Goal: Task Accomplishment & Management: Complete application form

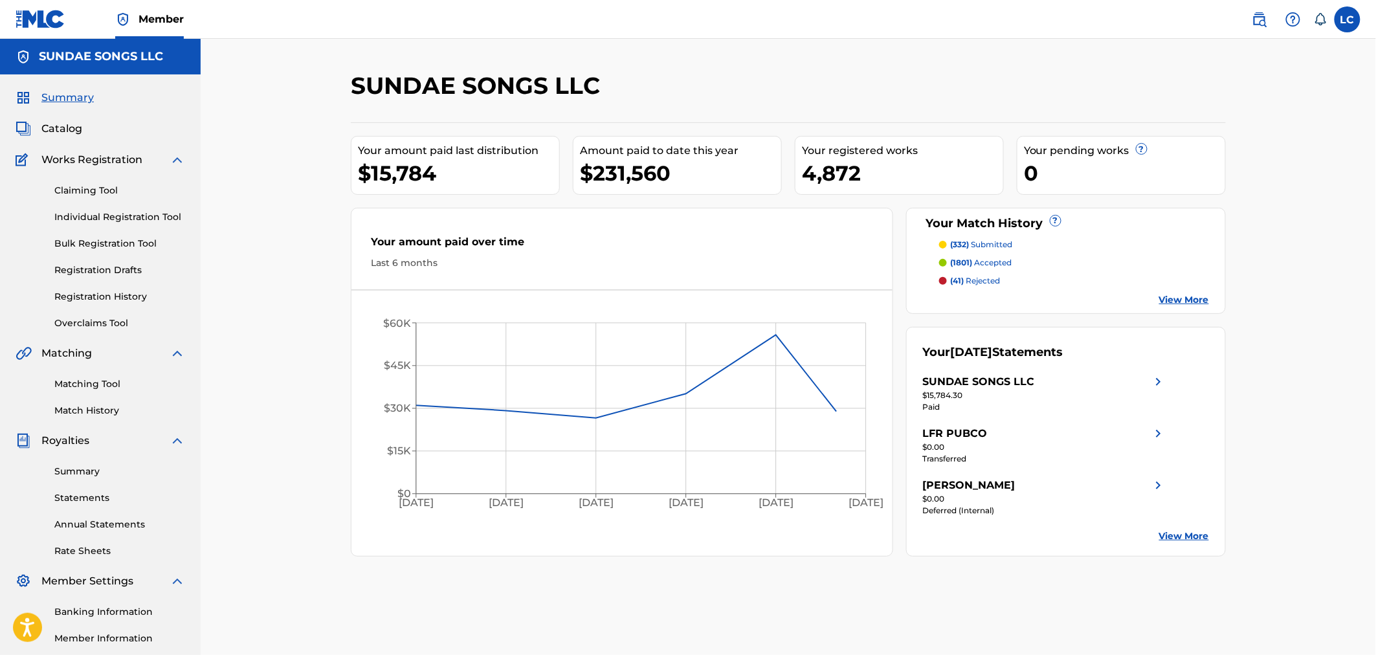
click at [60, 128] on span "Catalog" at bounding box center [61, 129] width 41 height 16
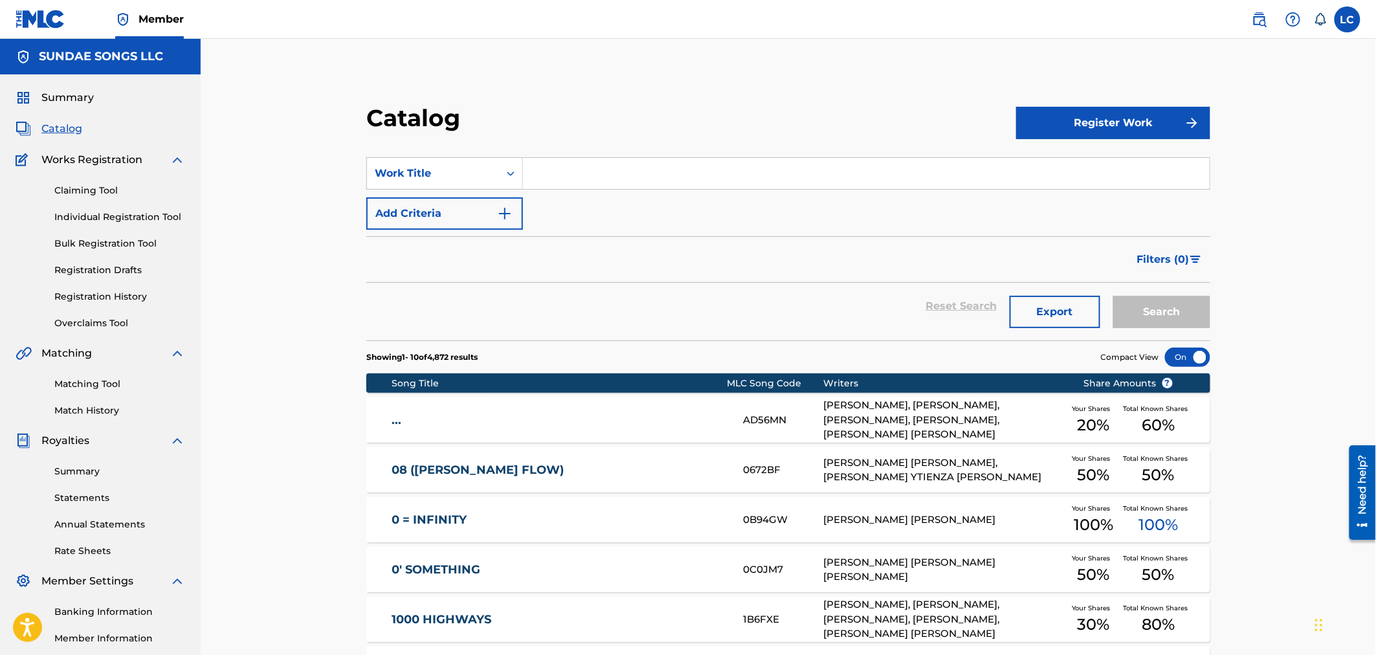
click at [591, 177] on input "Search Form" at bounding box center [866, 173] width 687 height 31
type input "not for me"
click at [1169, 316] on button "Search" at bounding box center [1161, 312] width 97 height 32
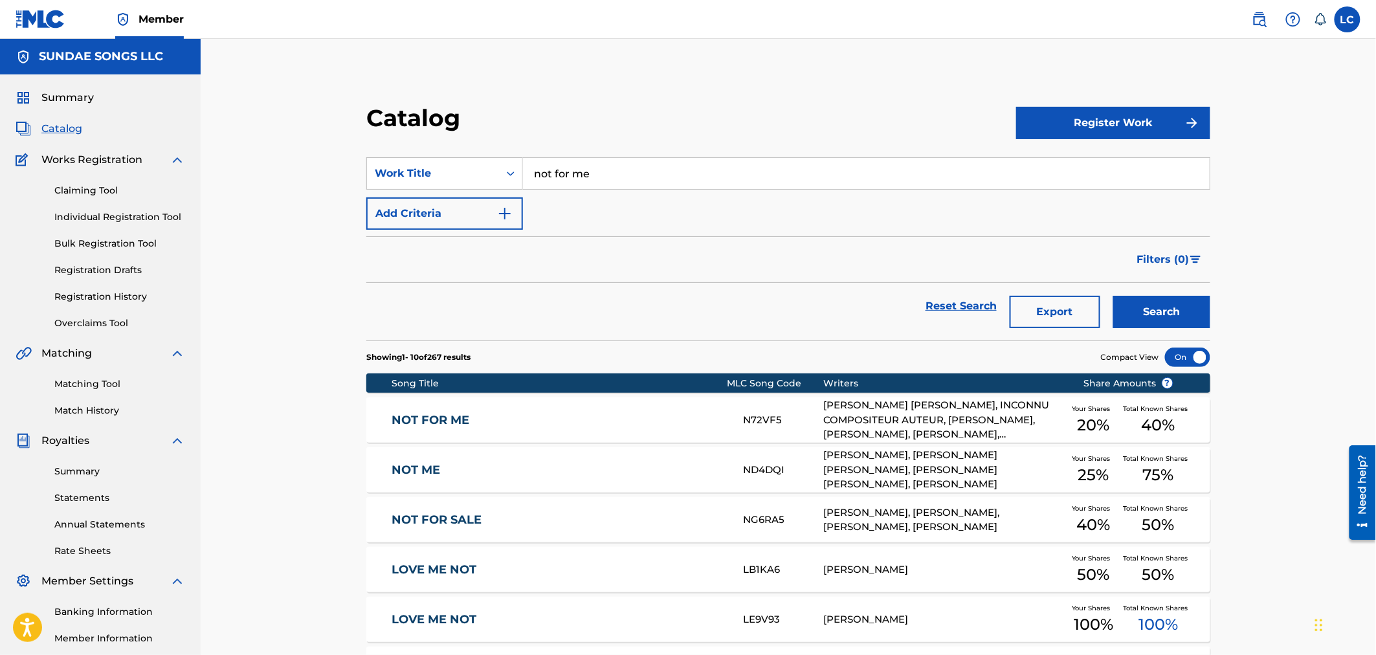
click at [935, 419] on div "YVES JR BAZELAIS, INCONNU COMPOSITEUR AUTEUR, FABBIEN KALLET NAHOUNOU, KARIM HU…" at bounding box center [943, 420] width 241 height 44
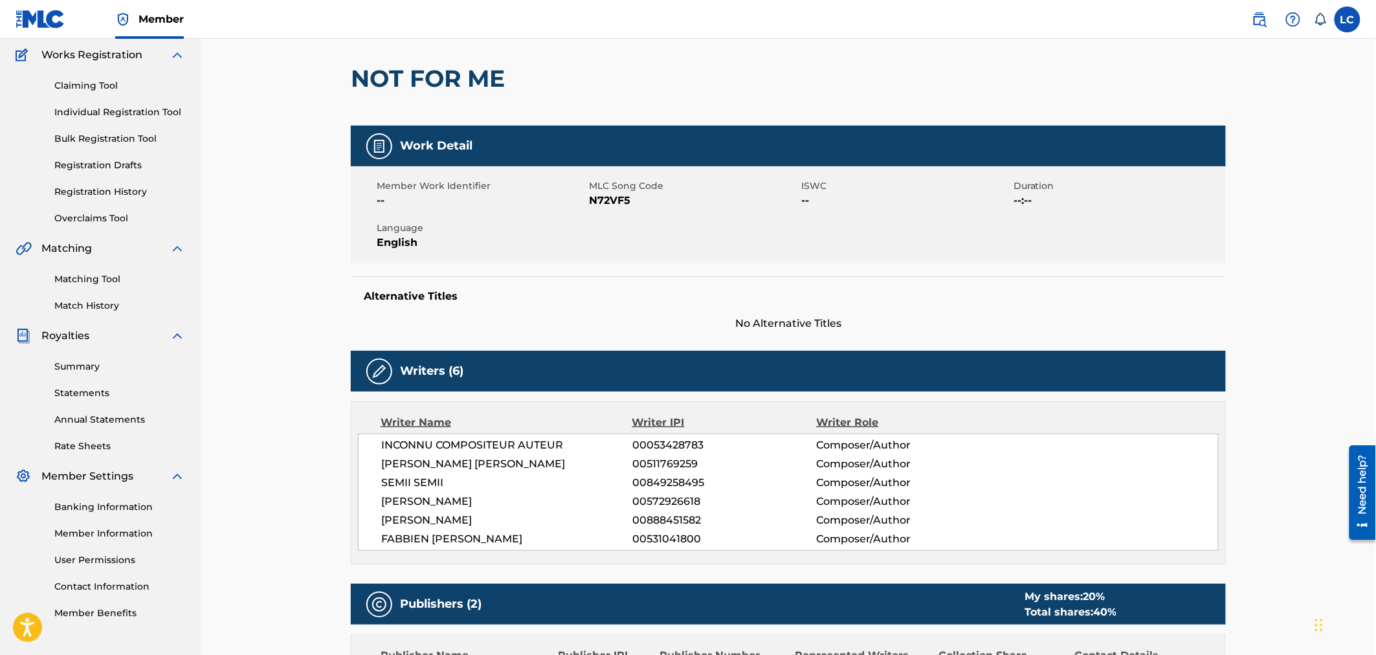
scroll to position [67, 0]
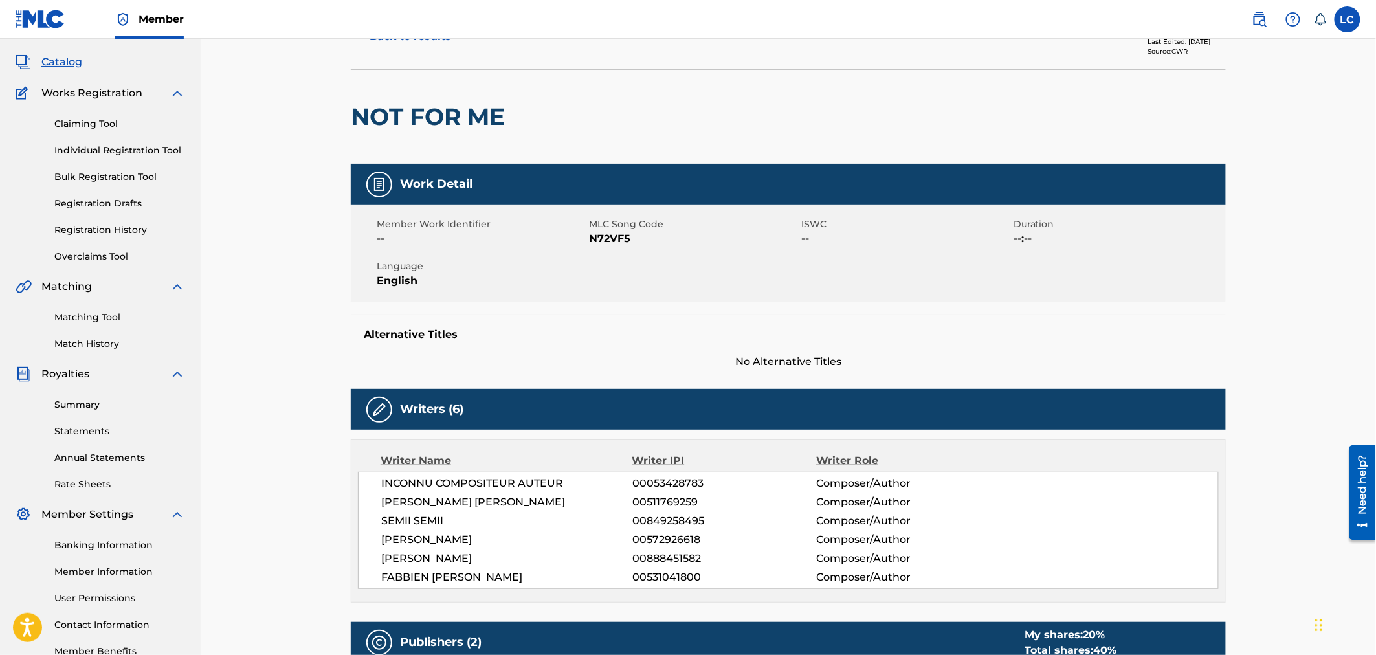
click at [1253, 23] on img at bounding box center [1260, 20] width 16 height 16
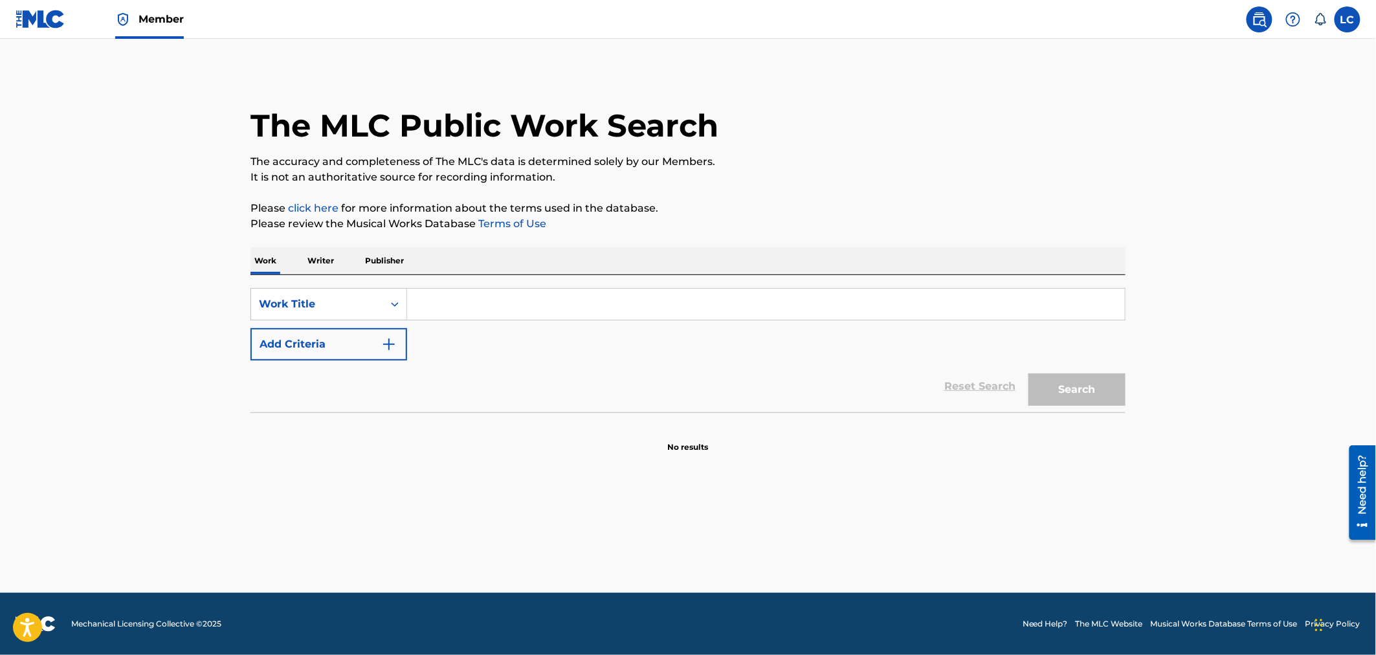
click at [483, 315] on input "Search Form" at bounding box center [766, 304] width 718 height 31
click at [494, 295] on input "Search Form" at bounding box center [766, 304] width 718 height 31
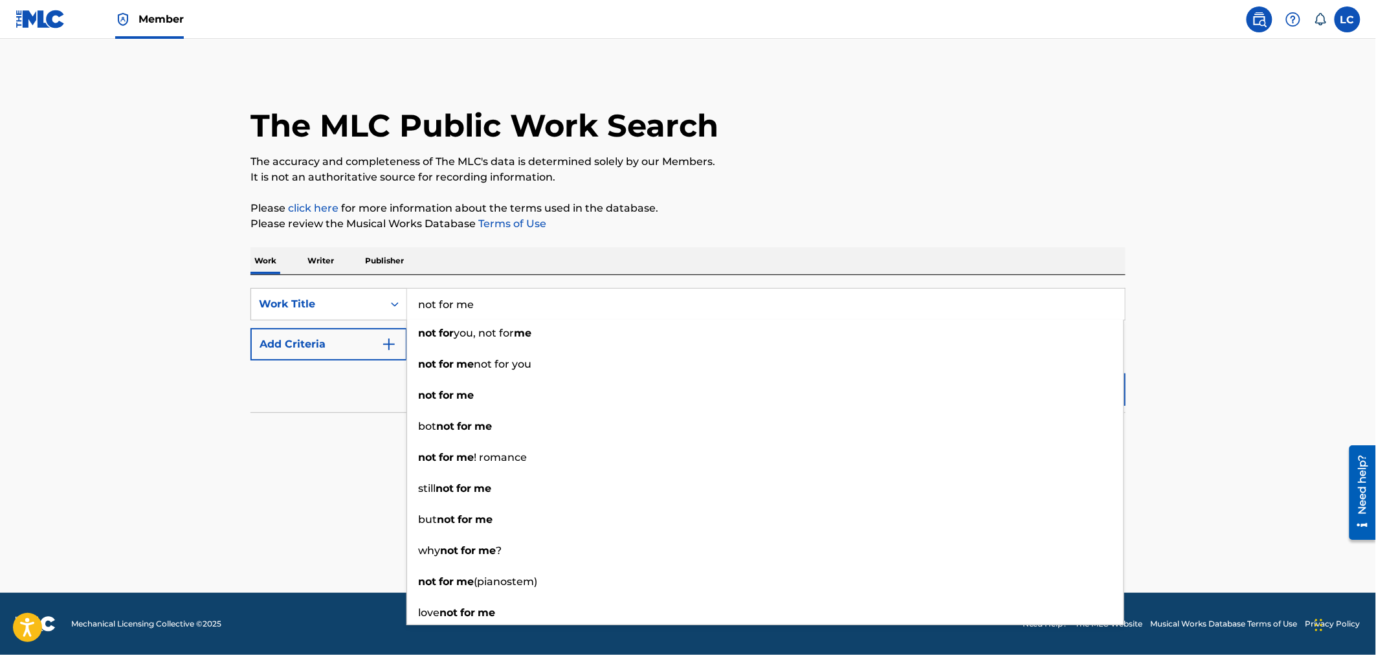
type input "not for me"
click at [300, 353] on button "Add Criteria" at bounding box center [328, 344] width 157 height 32
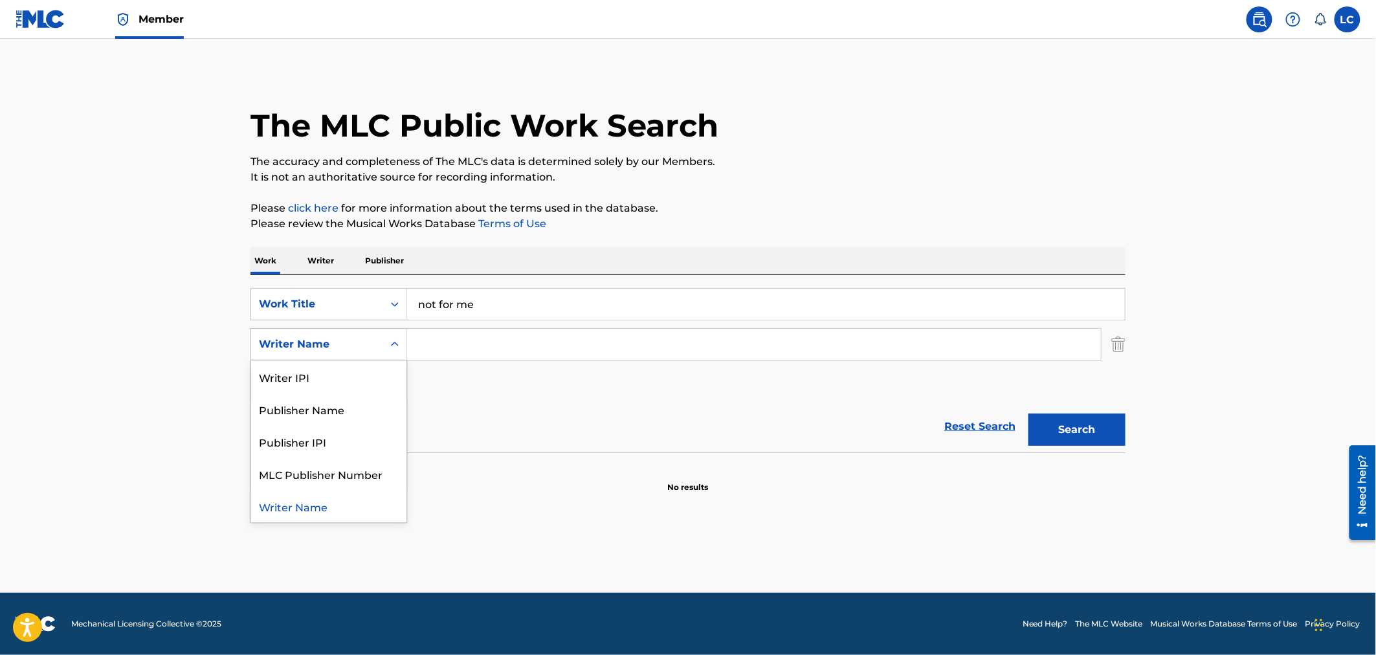
click at [327, 340] on div "Writer Name" at bounding box center [317, 344] width 116 height 16
click at [441, 340] on input "Search Form" at bounding box center [754, 344] width 694 height 31
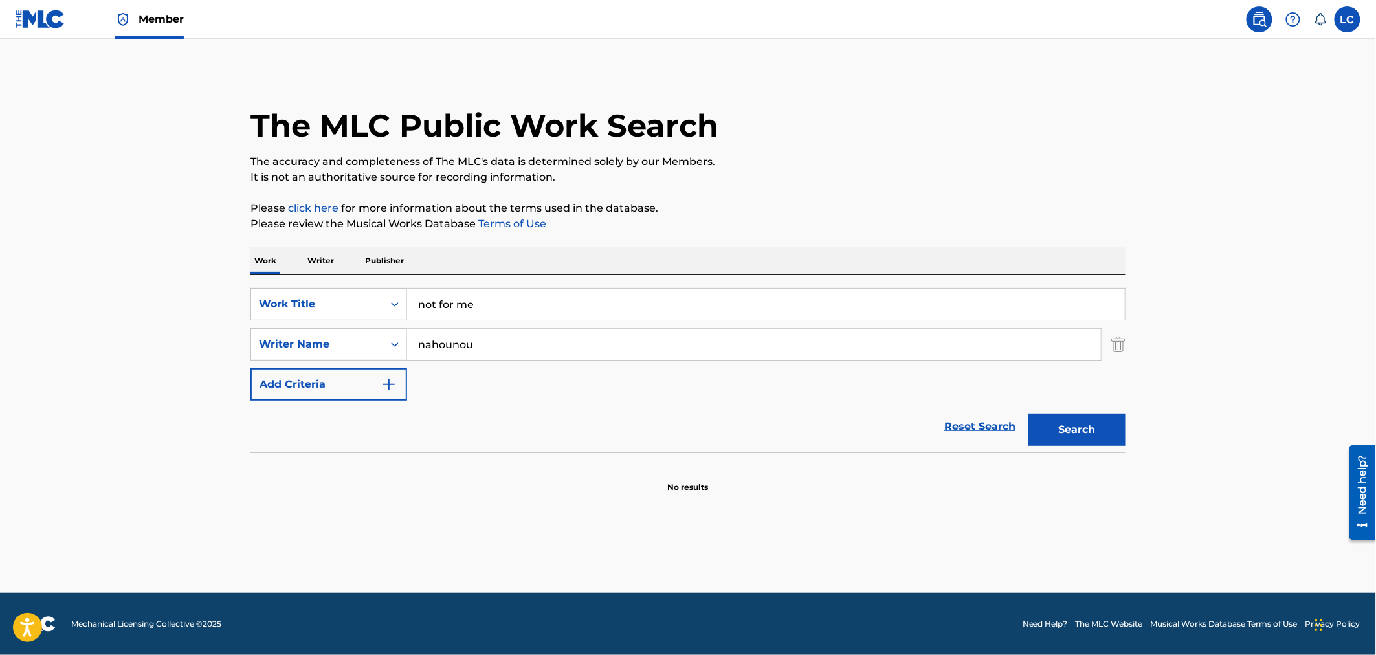
type input "nahounou"
click at [1028, 414] on button "Search" at bounding box center [1076, 430] width 97 height 32
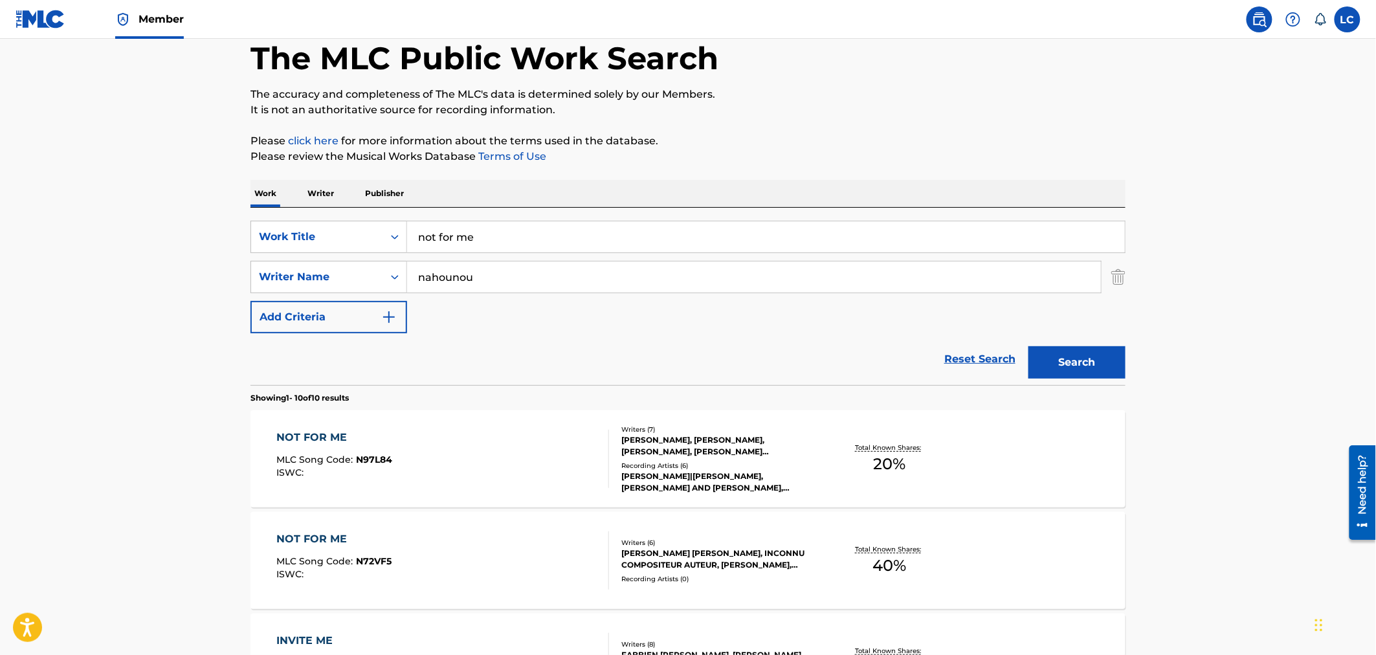
scroll to position [72, 0]
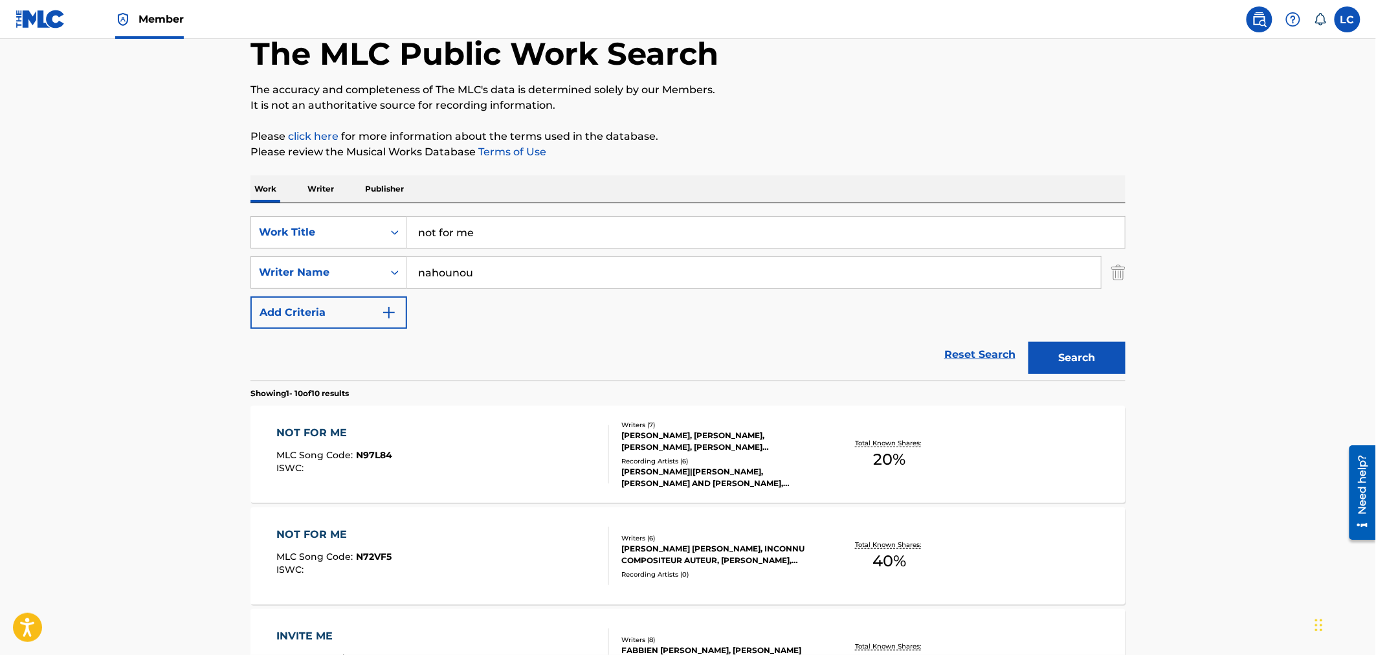
click at [773, 450] on div "SUZAN GEBREYONES, KARIM HUTTON, JEREMY P FELTON, YVES JR BAZELAIS, FABBIEN KALL…" at bounding box center [718, 441] width 195 height 23
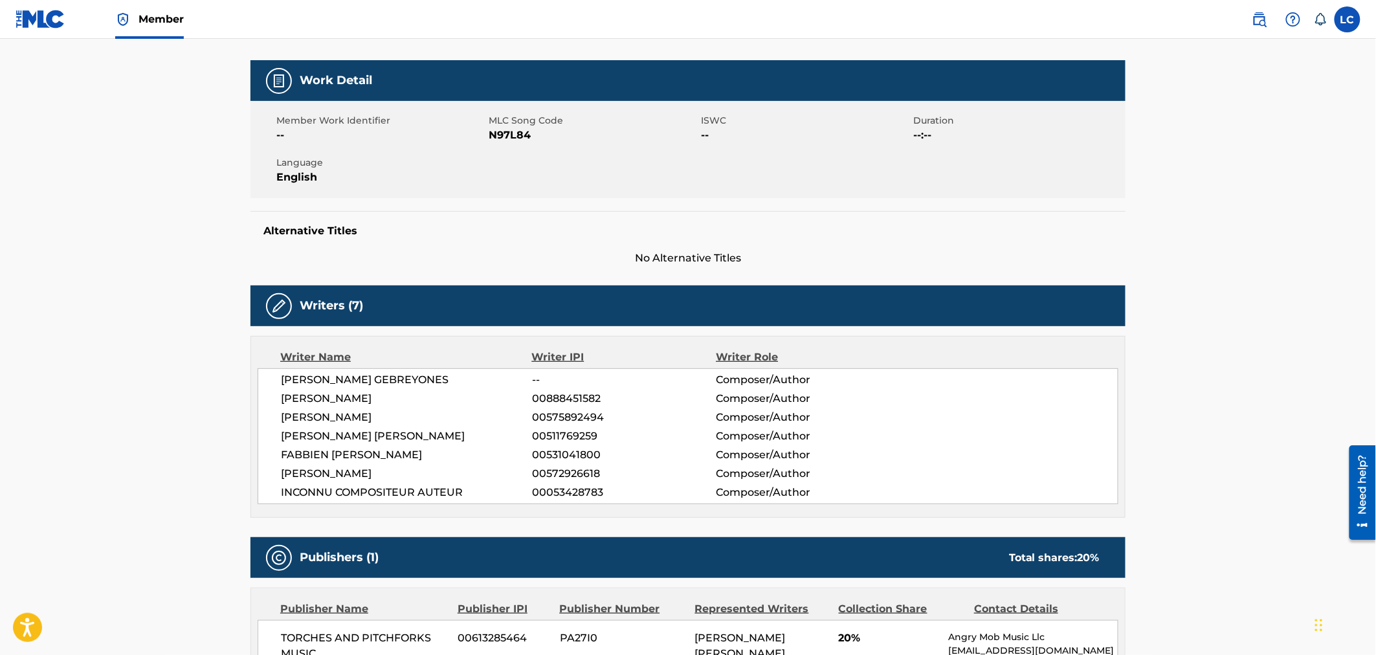
scroll to position [157, 0]
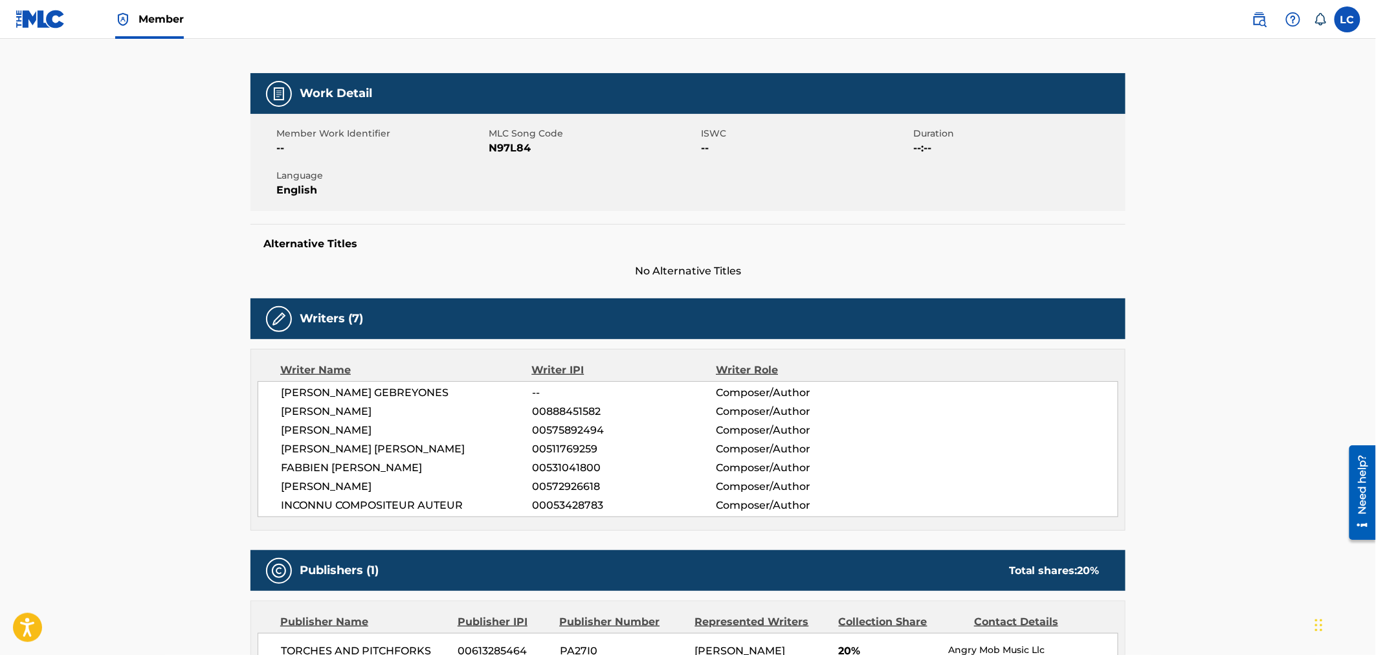
click at [502, 147] on span "N97L84" at bounding box center [593, 148] width 209 height 16
click at [502, 146] on span "N97L84" at bounding box center [593, 148] width 209 height 16
copy span "N97L84"
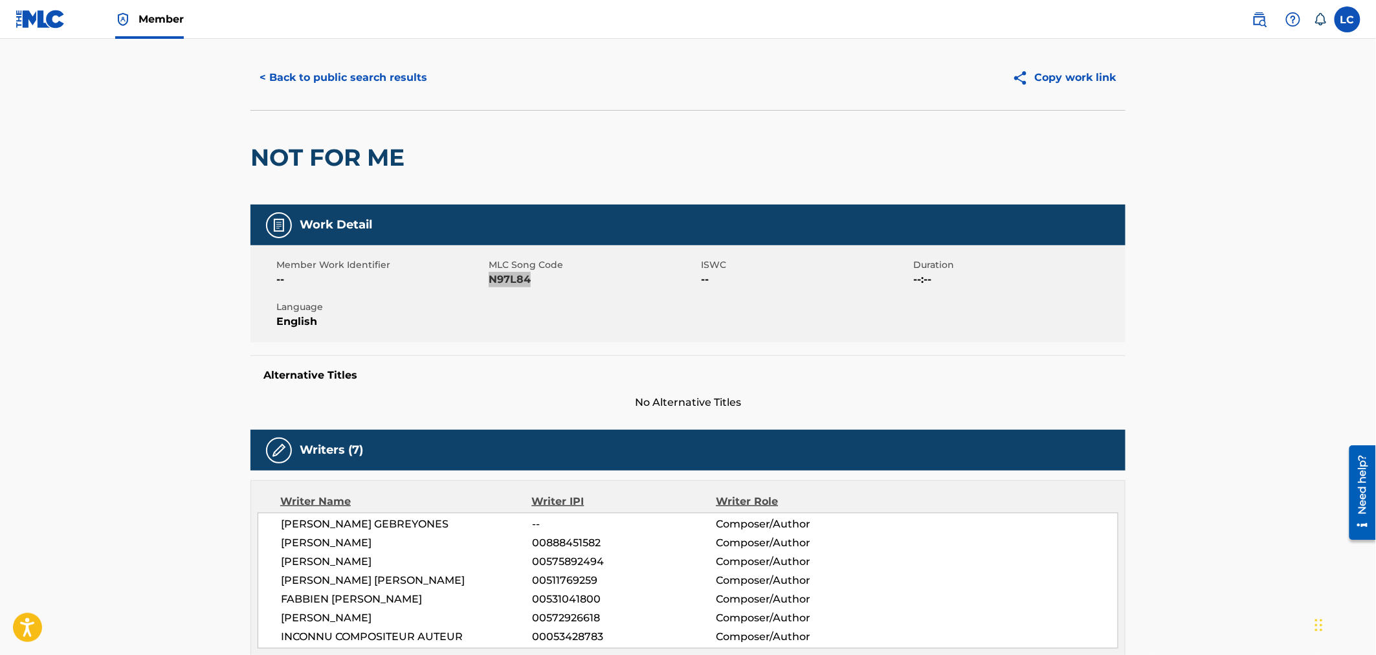
scroll to position [0, 0]
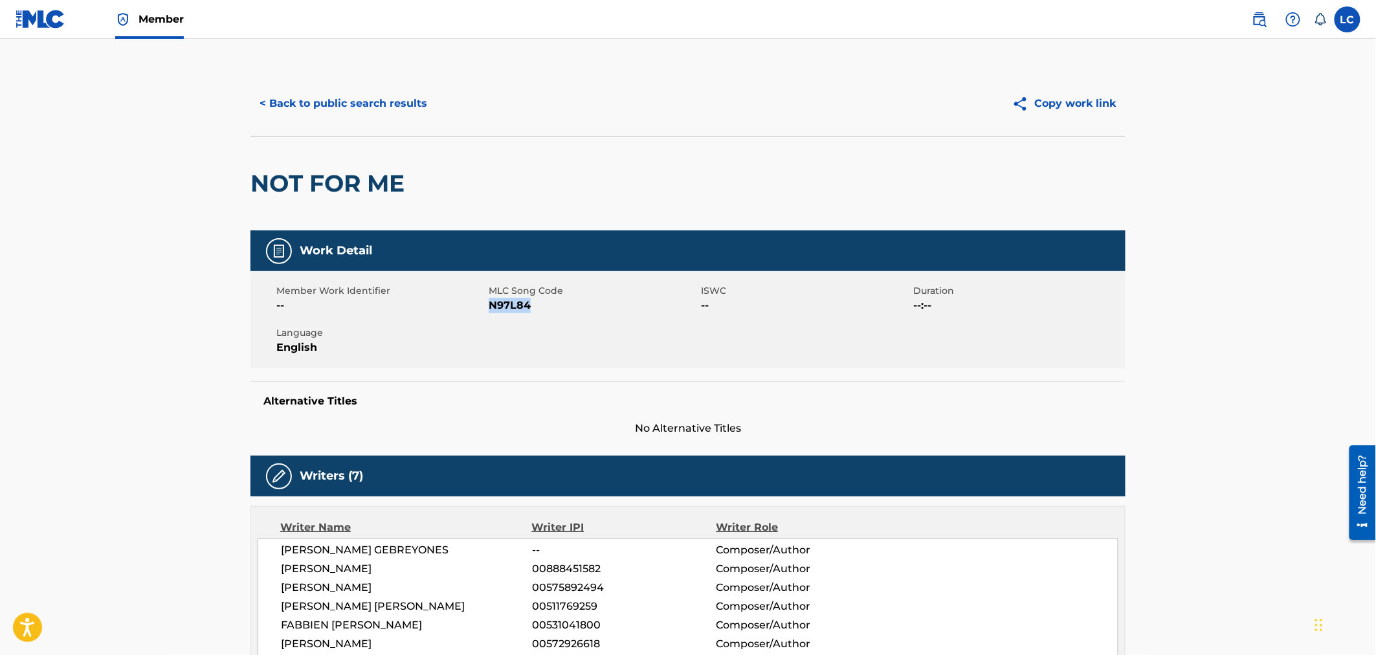
click at [24, 13] on img at bounding box center [41, 19] width 50 height 19
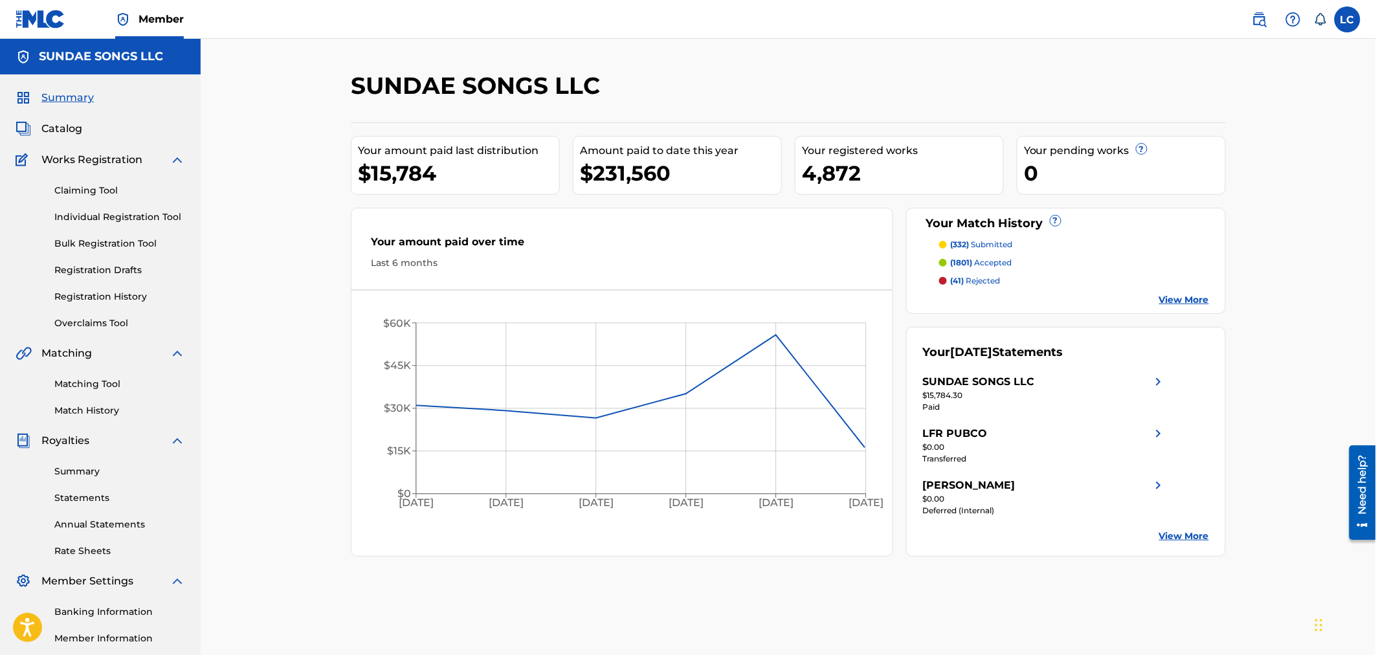
click at [106, 188] on link "Claiming Tool" at bounding box center [119, 191] width 131 height 14
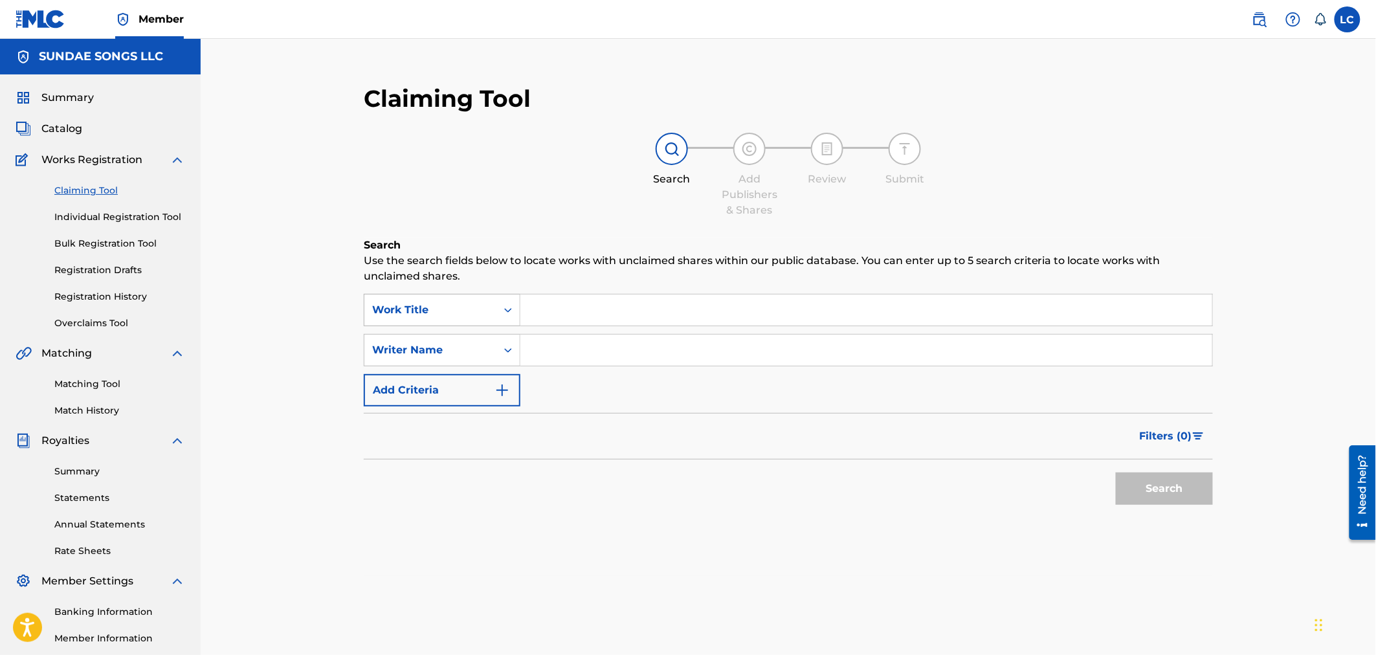
click at [491, 309] on div "Work Title" at bounding box center [430, 310] width 132 height 25
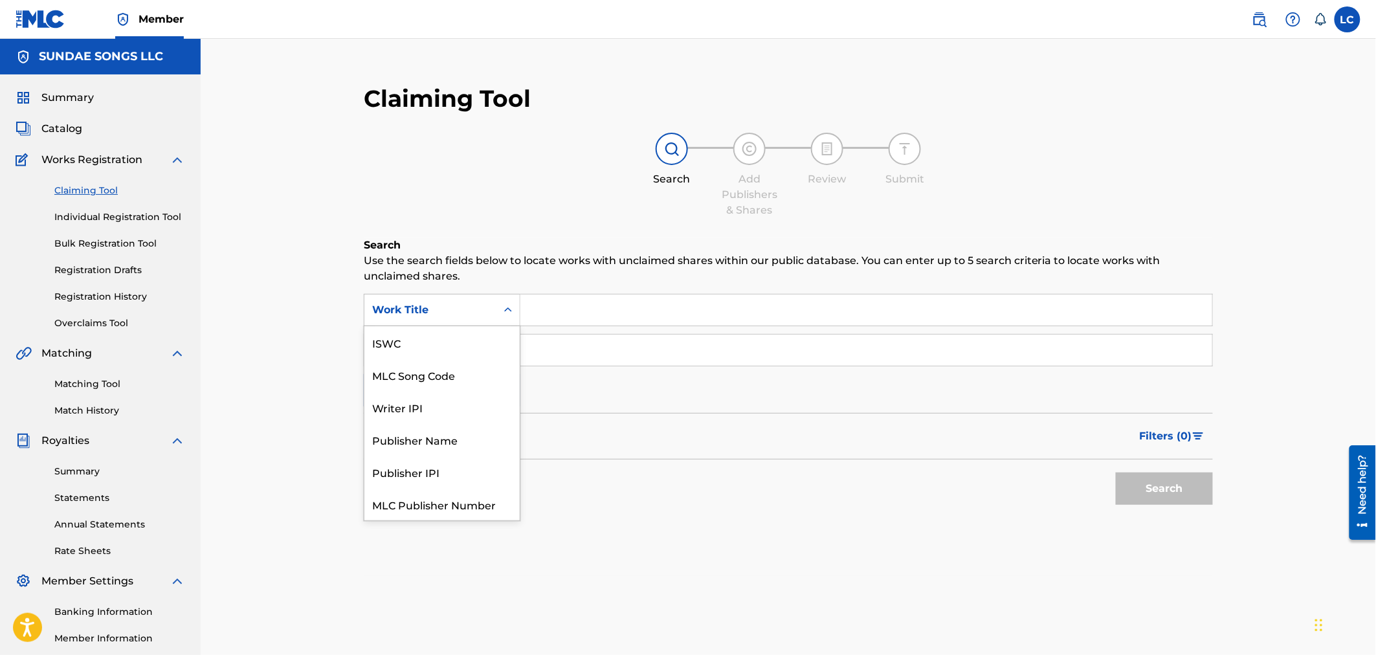
scroll to position [32, 0]
drag, startPoint x: 490, startPoint y: 338, endPoint x: 508, endPoint y: 326, distance: 21.5
click at [491, 338] on div "MLC Song Code" at bounding box center [441, 342] width 155 height 32
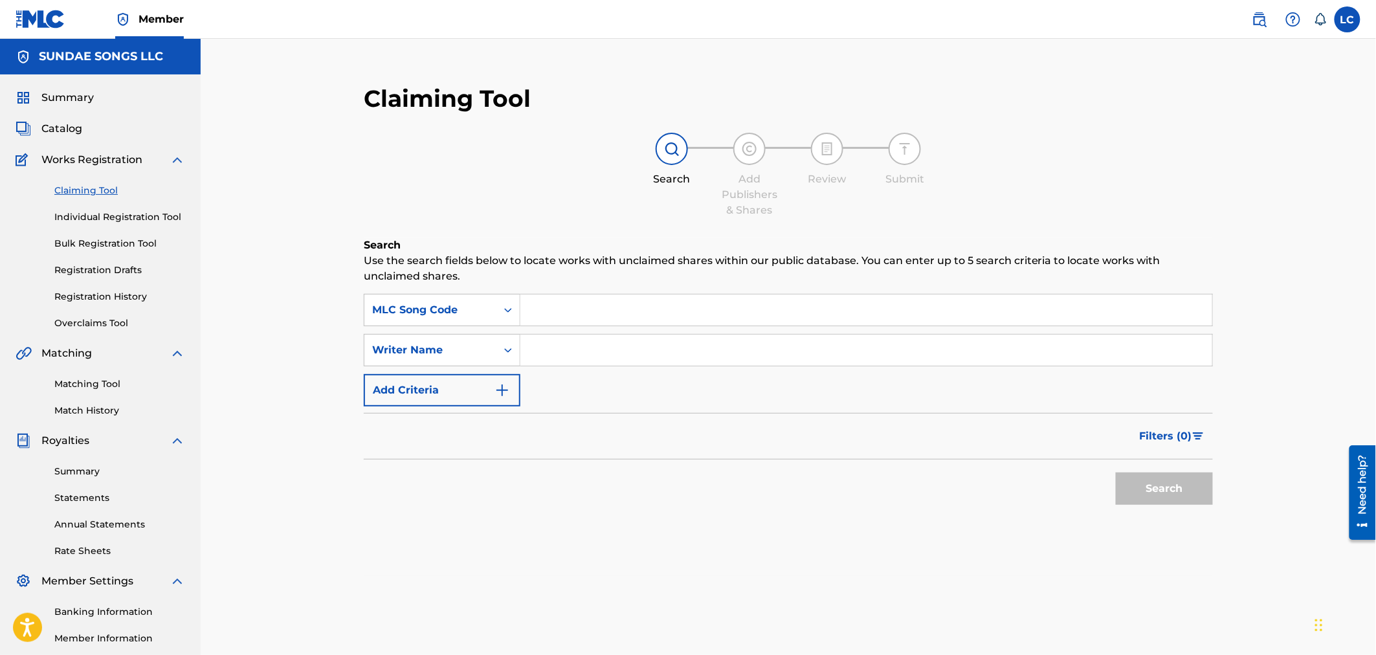
paste input "N97L84"
type input "N97L84"
click at [484, 383] on button "Add Criteria" at bounding box center [442, 390] width 157 height 32
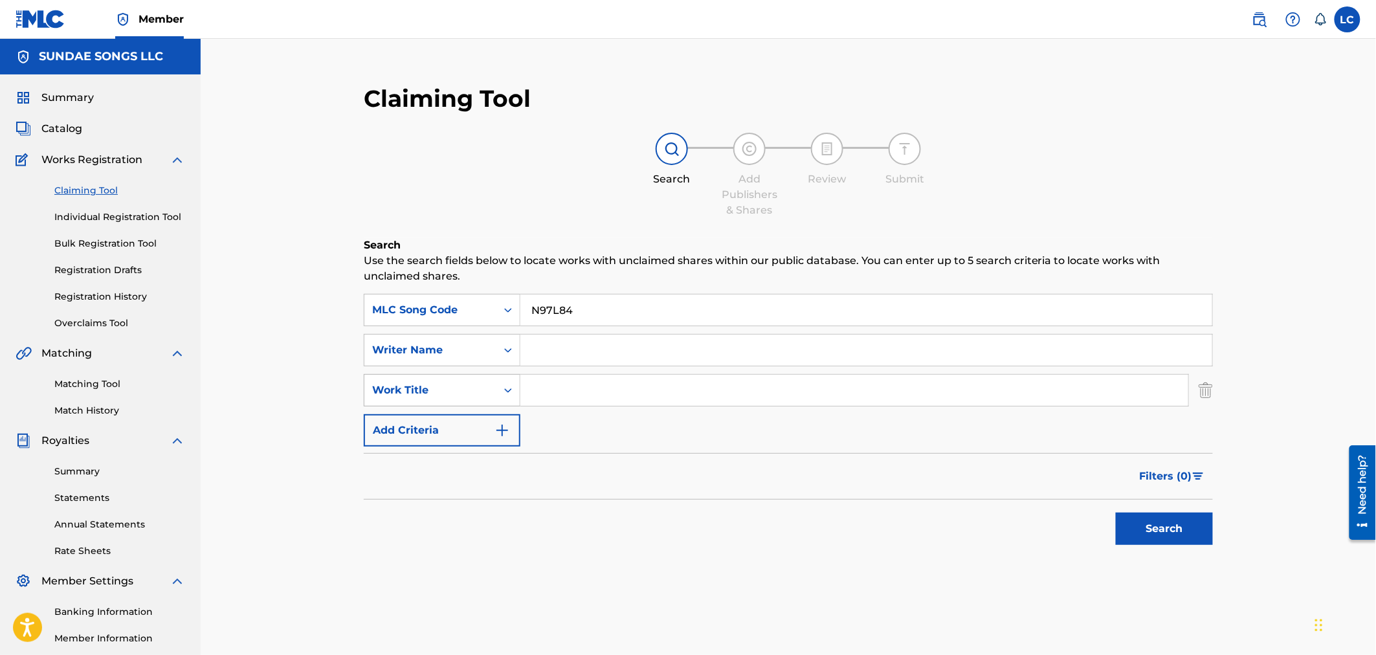
click at [483, 380] on div "Work Title" at bounding box center [430, 390] width 132 height 25
drag, startPoint x: 855, startPoint y: 479, endPoint x: 1075, endPoint y: 515, distance: 223.6
click at [863, 479] on div "Filters ( 0 )" at bounding box center [788, 476] width 849 height 47
click at [1151, 541] on button "Search" at bounding box center [1164, 529] width 97 height 32
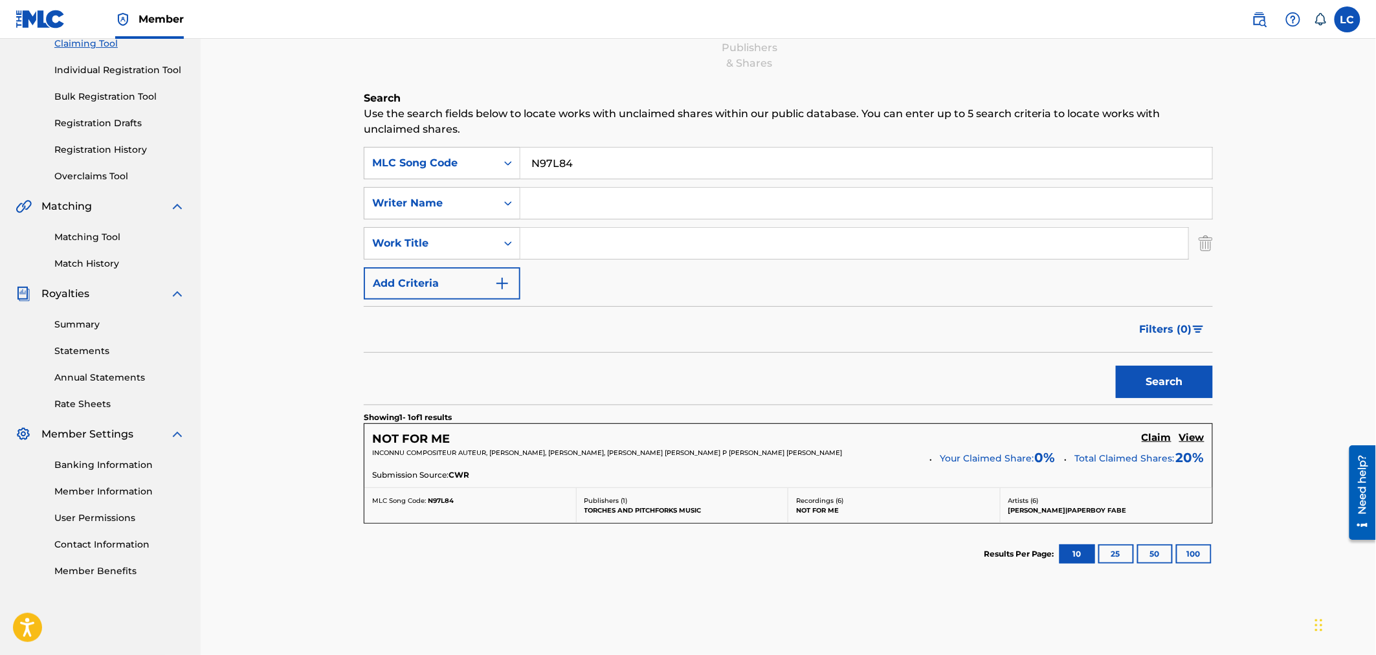
scroll to position [215, 0]
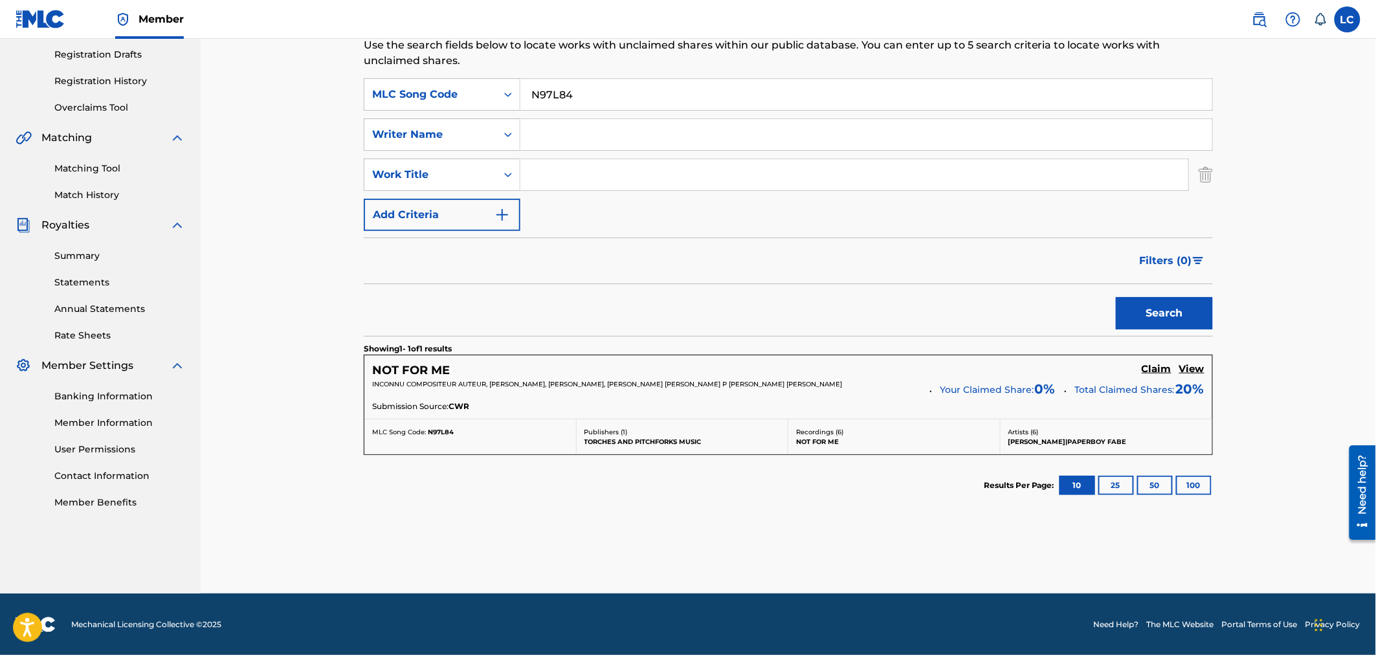
click at [1161, 369] on h5 "Claim" at bounding box center [1157, 369] width 30 height 12
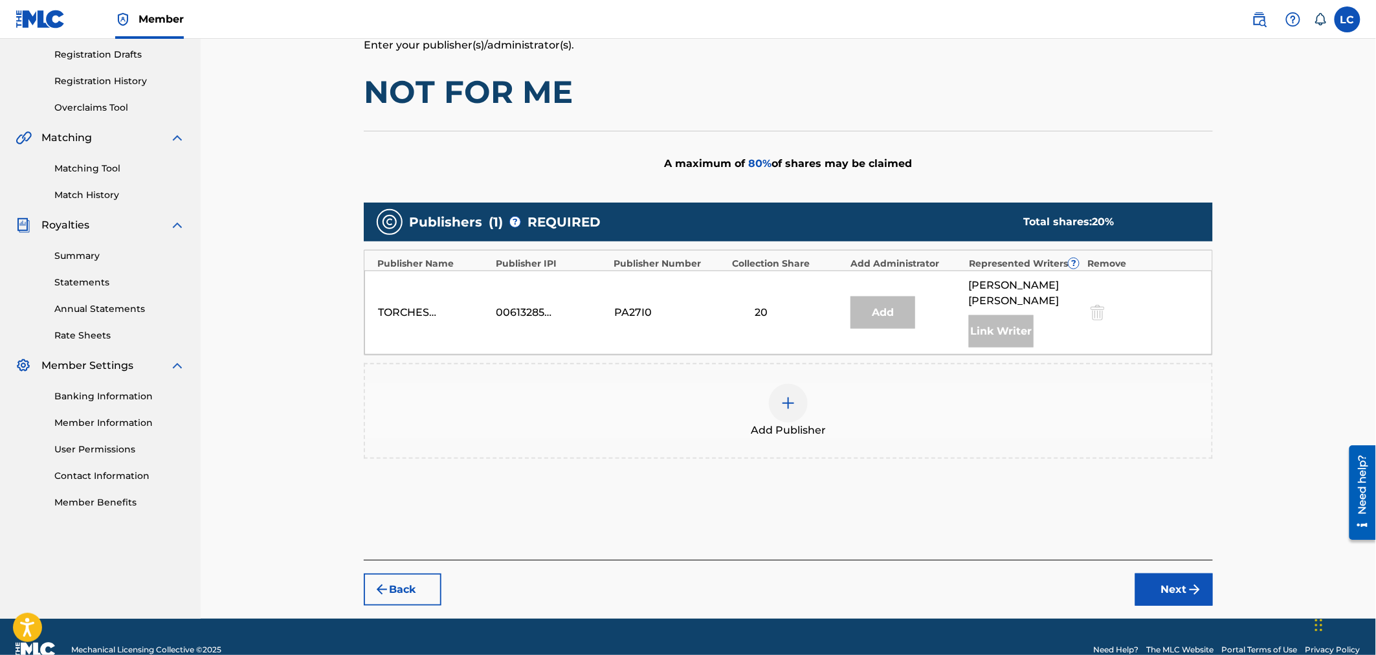
click at [770, 390] on div at bounding box center [788, 403] width 39 height 39
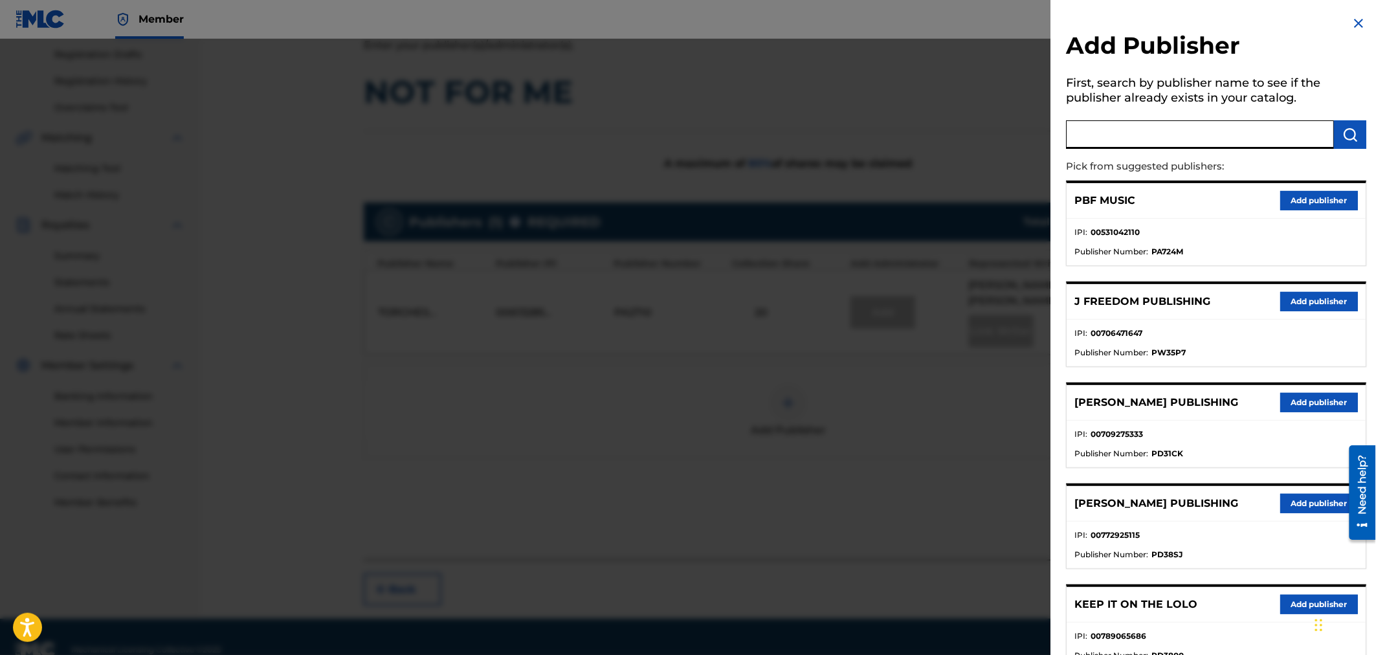
click at [1148, 143] on input "text" at bounding box center [1200, 134] width 268 height 28
click at [1305, 197] on button "Add publisher" at bounding box center [1320, 200] width 78 height 19
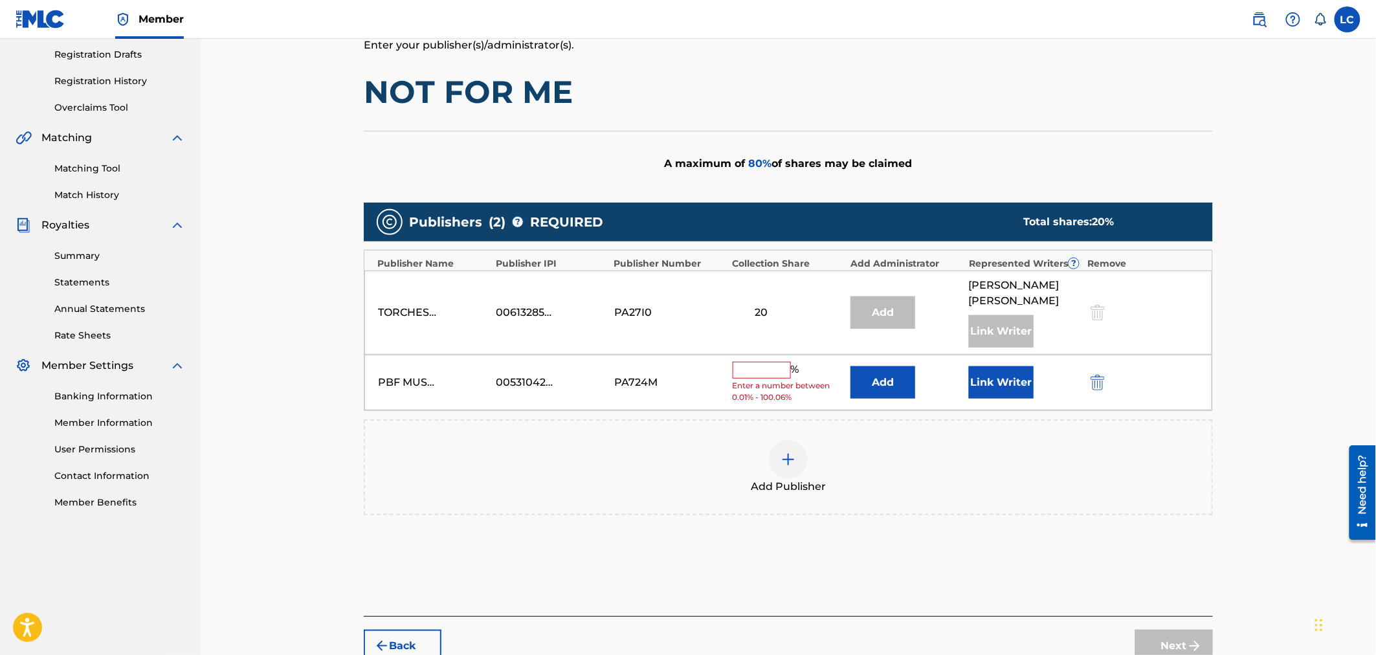
click at [878, 371] on button "Add" at bounding box center [882, 382] width 65 height 32
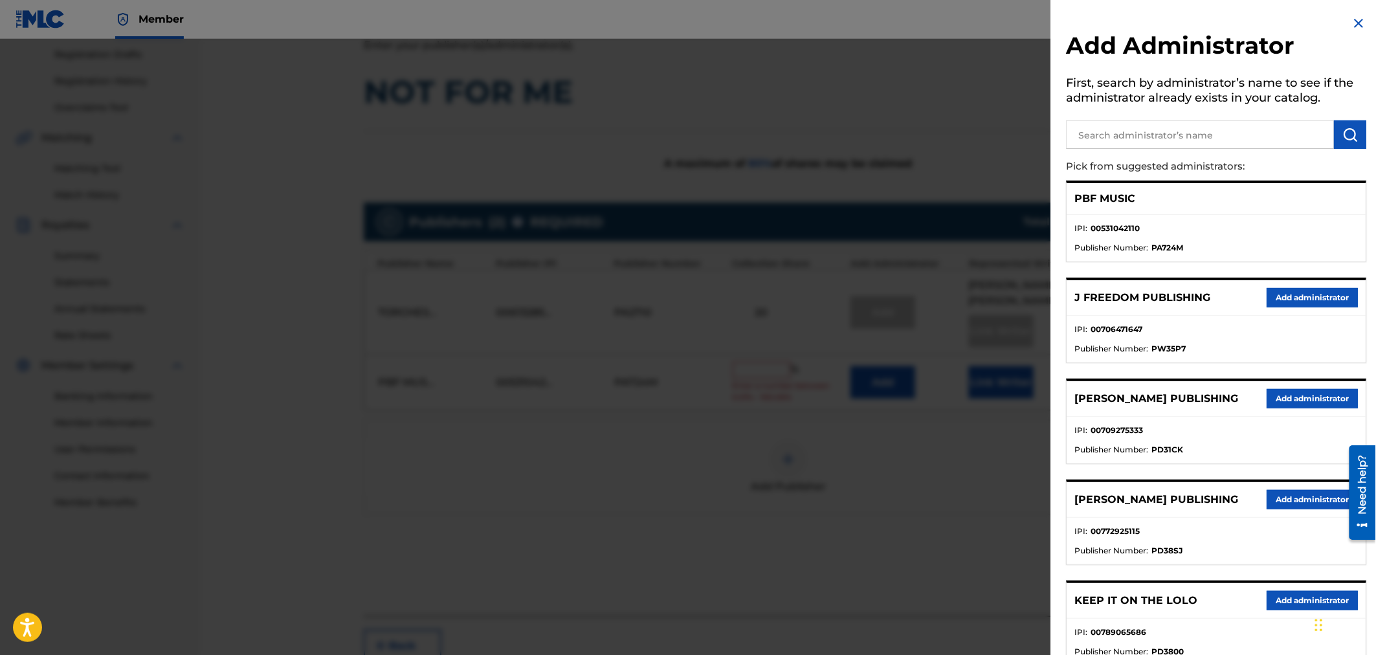
click at [1167, 139] on input "text" at bounding box center [1200, 134] width 268 height 28
type input "sundae"
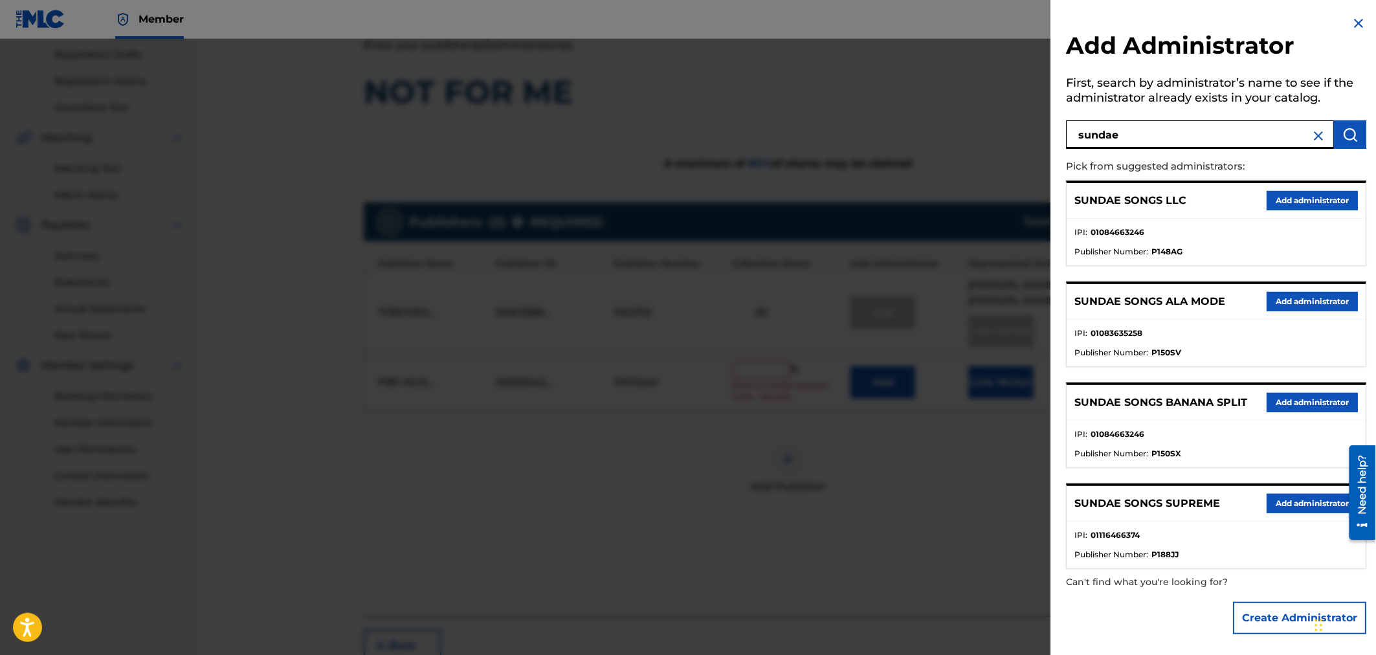
click at [1305, 510] on button "Add administrator" at bounding box center [1312, 503] width 91 height 19
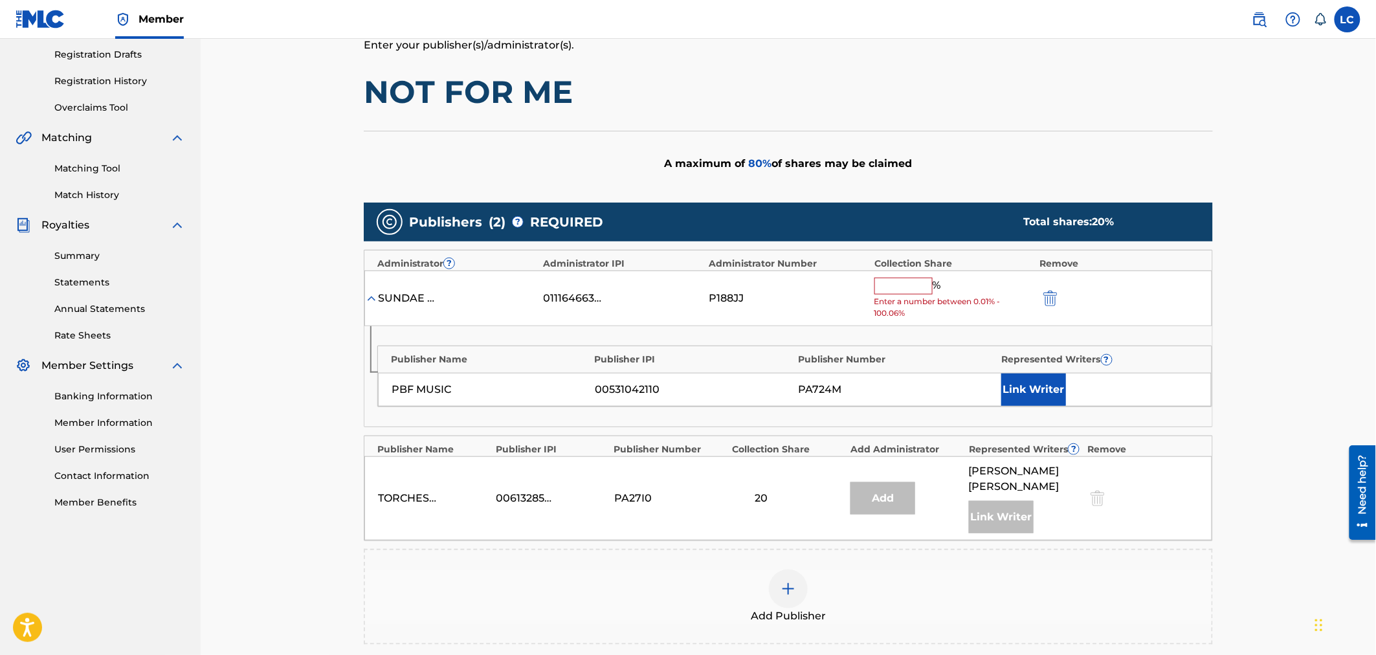
click at [910, 293] on input "text" at bounding box center [903, 286] width 58 height 17
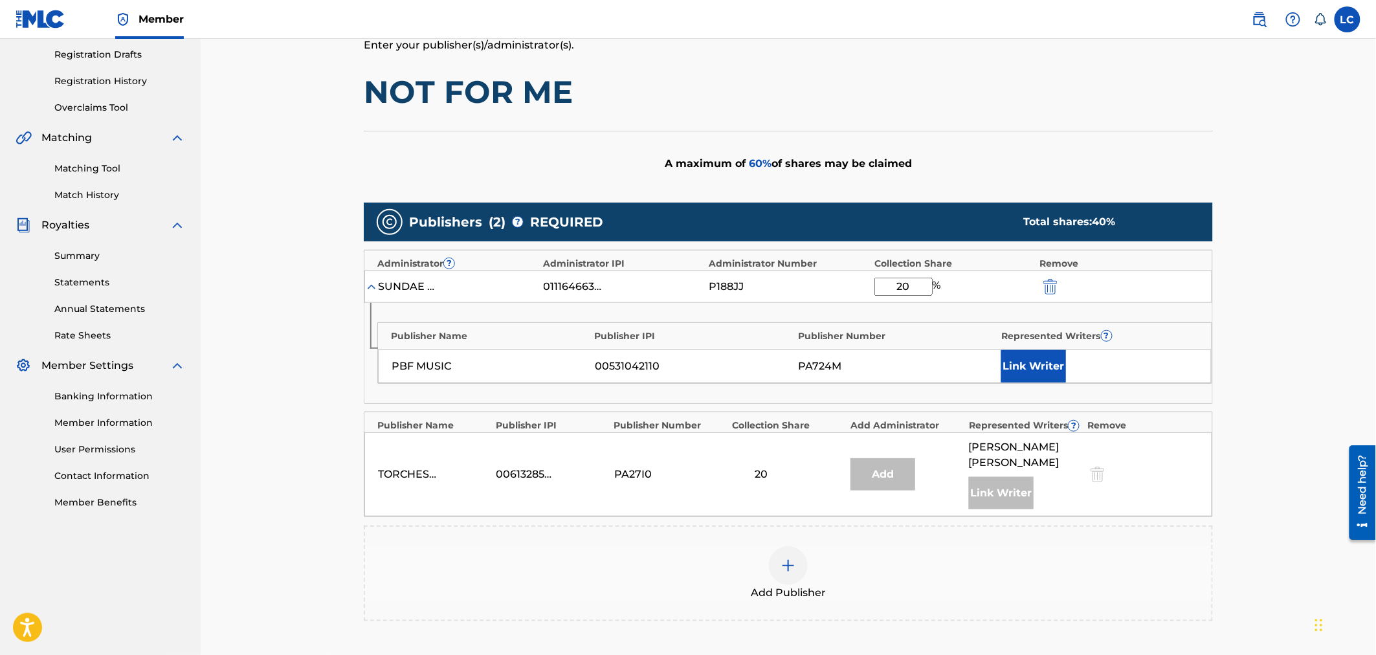
type input "20"
click at [1040, 350] on button "Link Writer" at bounding box center [1033, 366] width 65 height 32
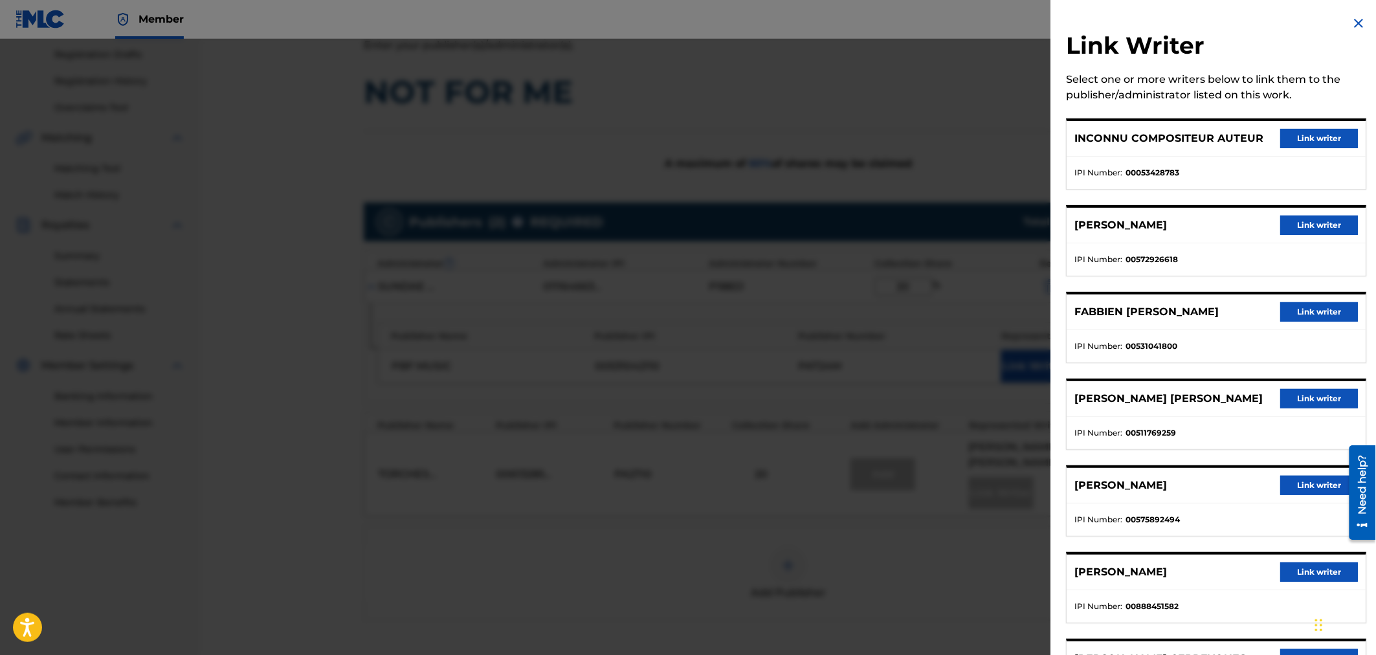
click at [1344, 311] on button "Link writer" at bounding box center [1320, 311] width 78 height 19
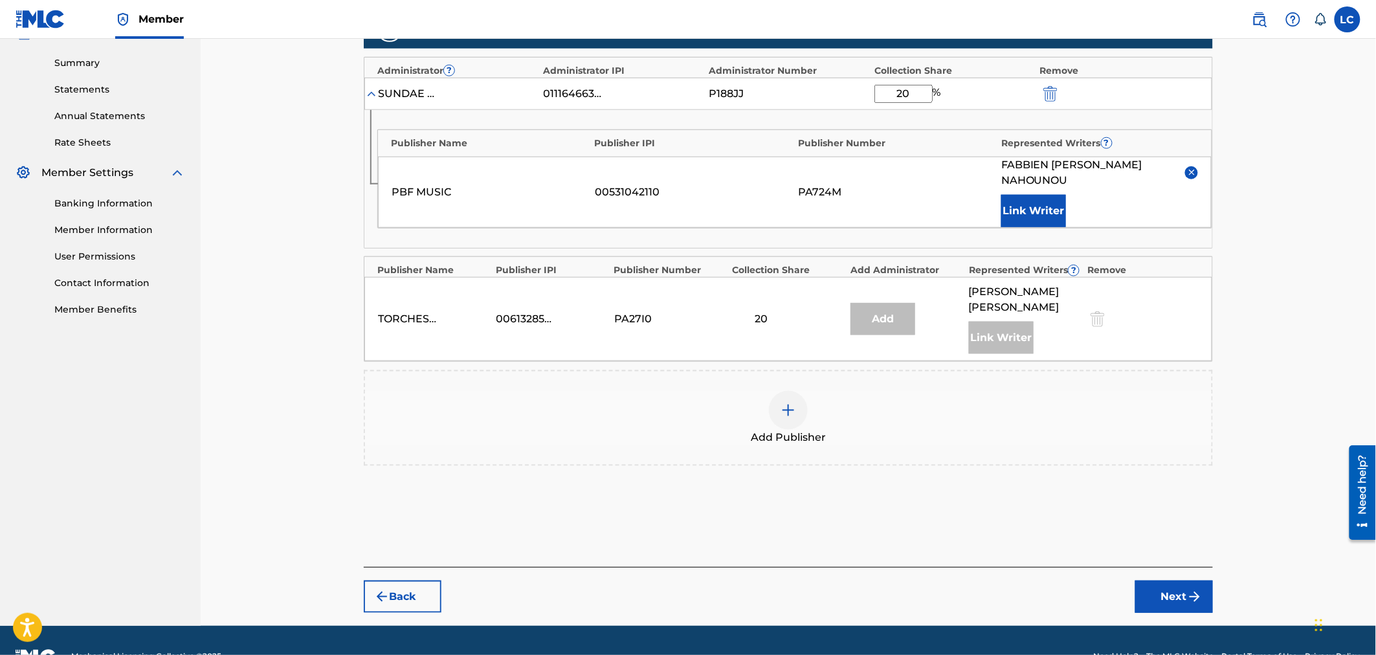
click at [1184, 580] on button "Next" at bounding box center [1174, 596] width 78 height 32
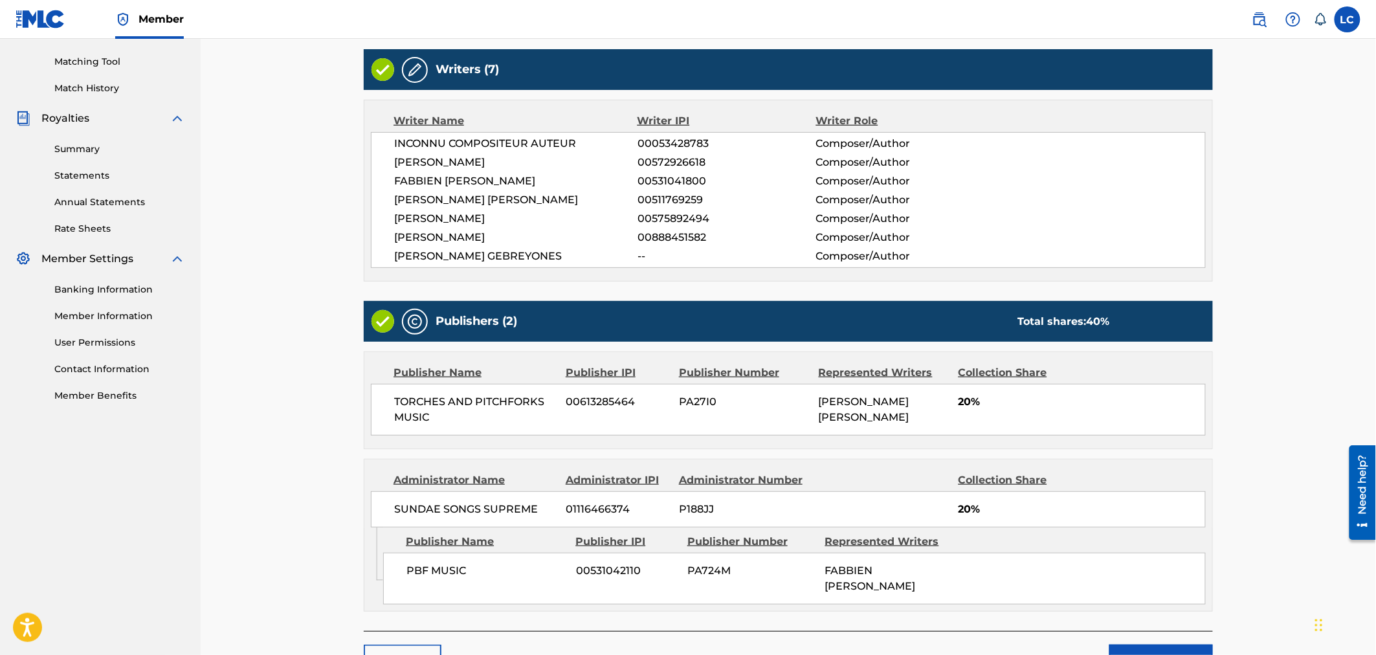
scroll to position [421, 0]
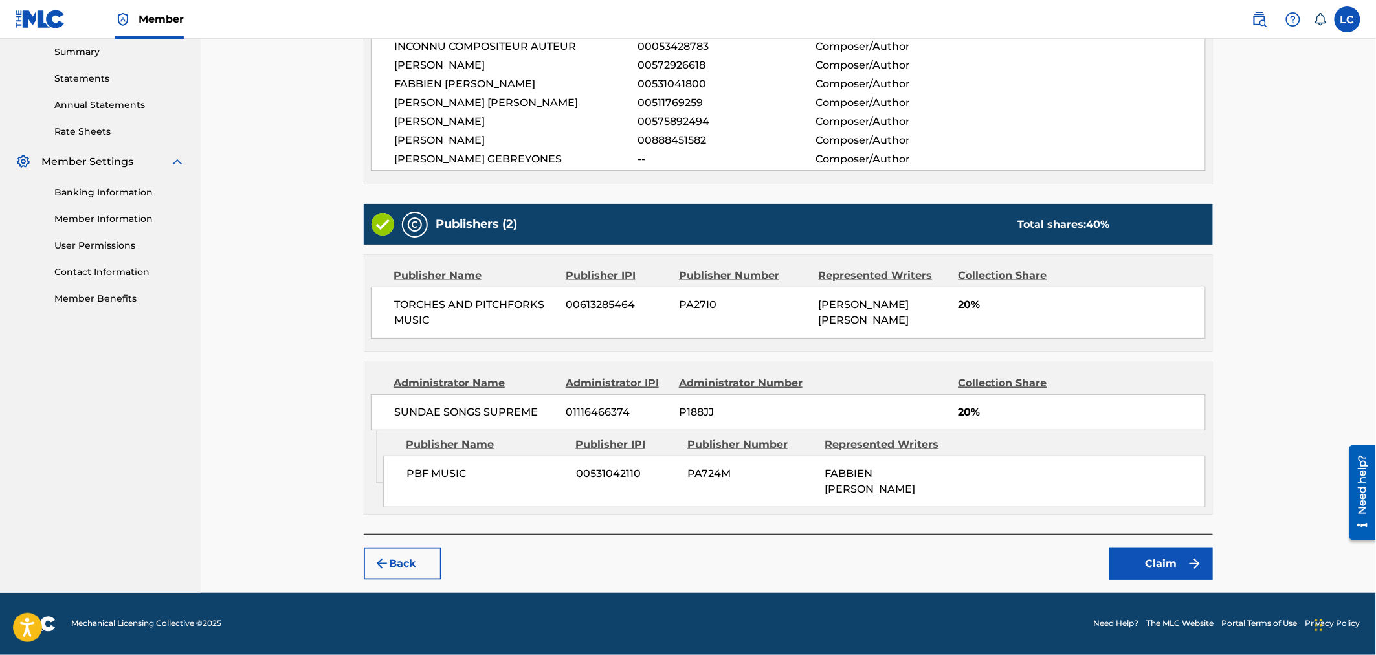
click at [1156, 555] on button "Claim" at bounding box center [1161, 563] width 104 height 32
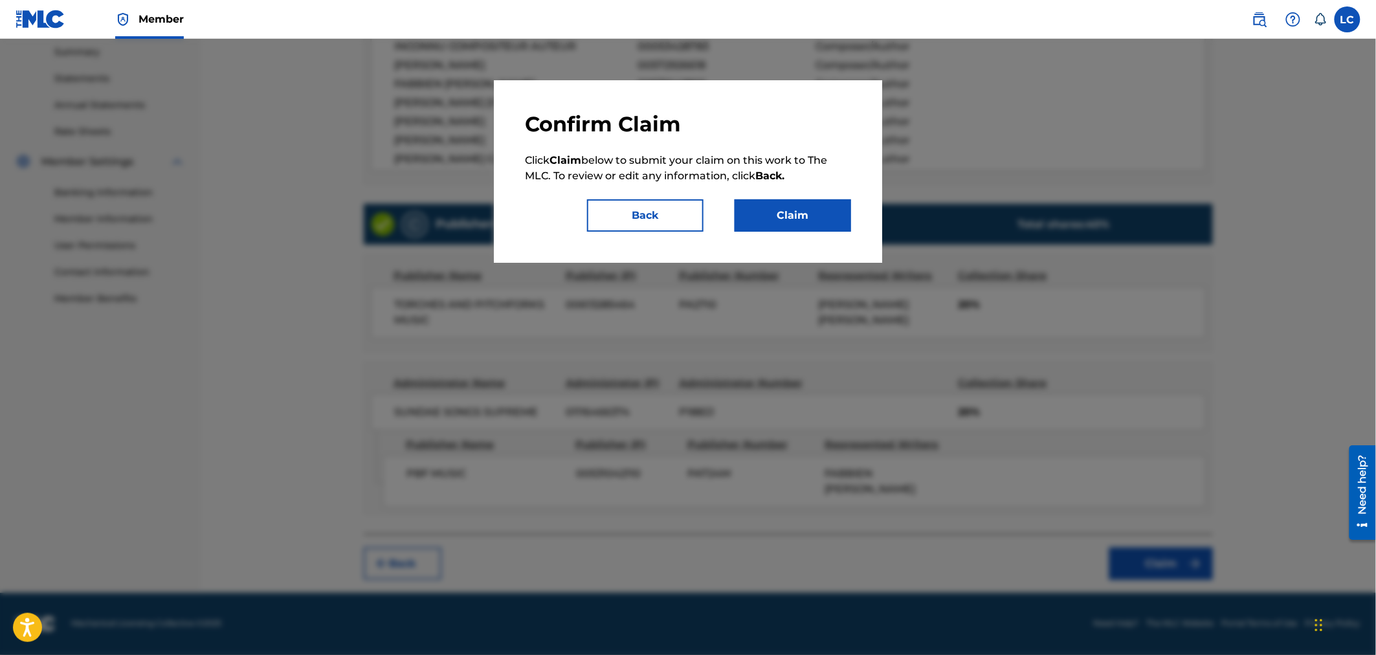
click at [767, 219] on button "Claim" at bounding box center [792, 215] width 116 height 32
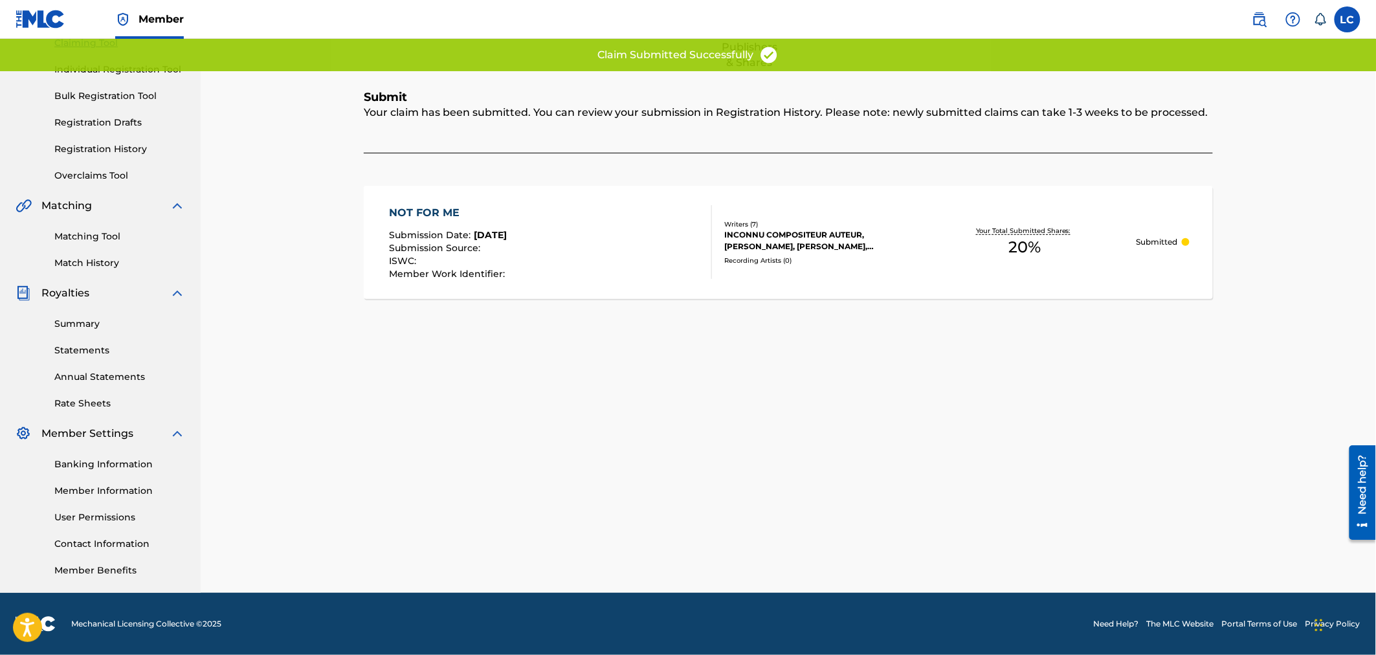
scroll to position [147, 0]
